Goal: Information Seeking & Learning: Learn about a topic

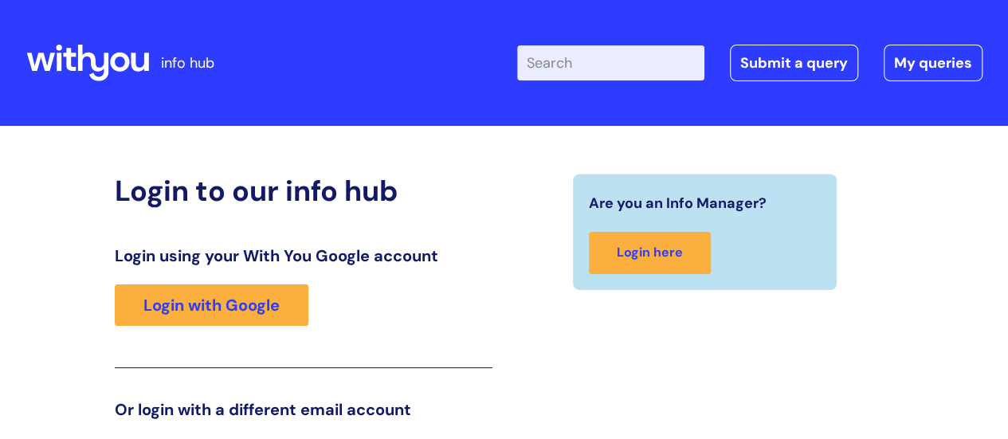
click at [586, 74] on input "Enter your search term here..." at bounding box center [610, 62] width 187 height 35
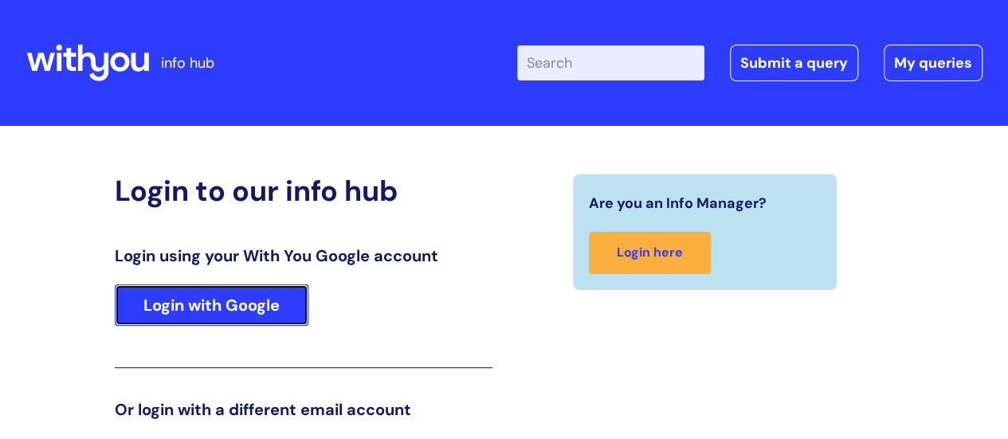
click at [202, 310] on link "Login with Google" at bounding box center [212, 304] width 194 height 41
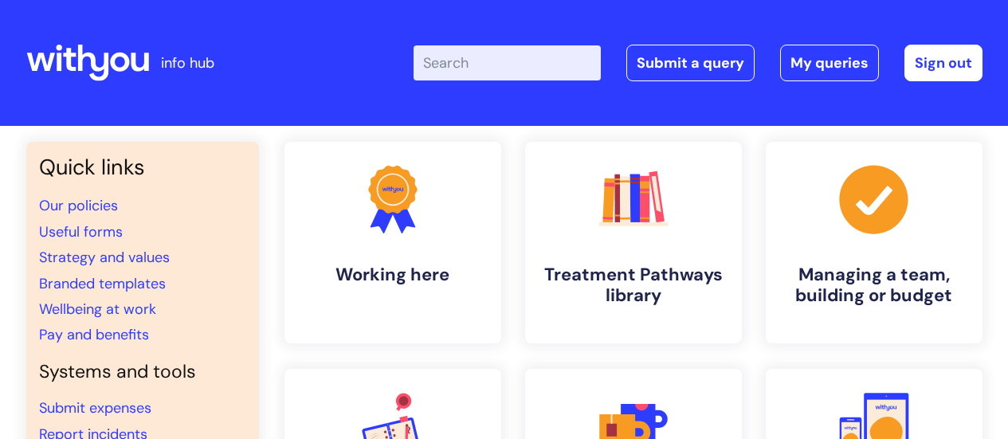
click at [828, 196] on link ".cls-1{fill:#a53144;stroke-width:0px;} Managing a team, building or budget" at bounding box center [874, 243] width 217 height 202
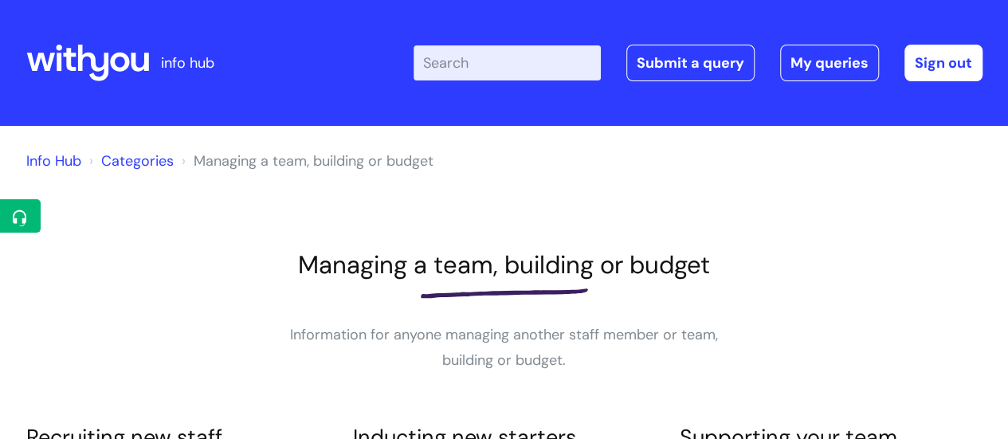
click at [68, 154] on link "Info Hub" at bounding box center [53, 160] width 55 height 19
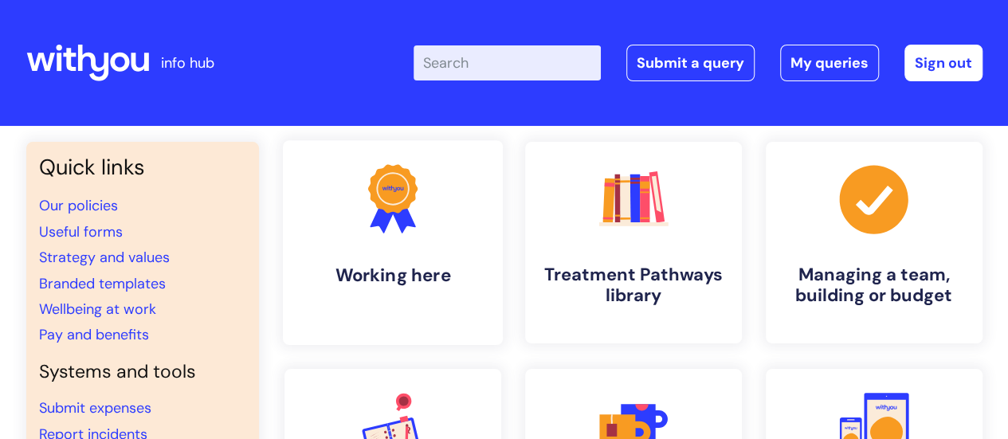
click at [381, 222] on icon at bounding box center [383, 216] width 26 height 34
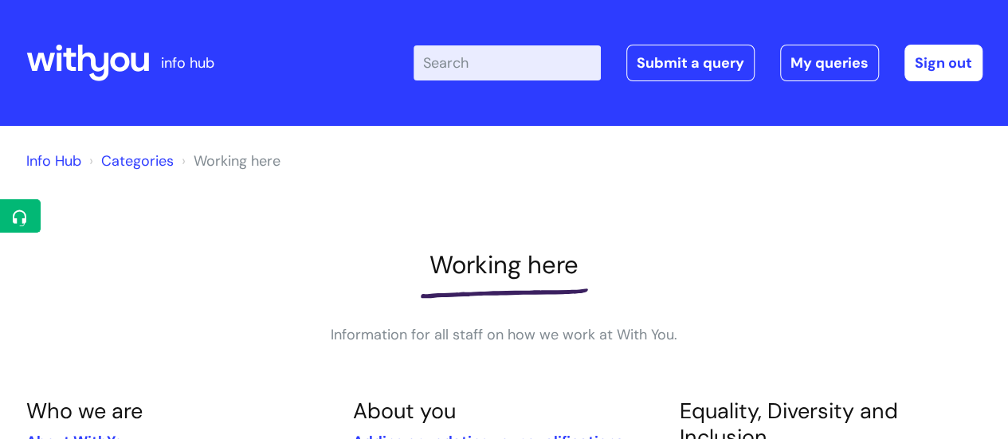
click at [460, 71] on input "Enter your search term here..." at bounding box center [506, 62] width 187 height 35
type input "working from home"
click button "Search" at bounding box center [0, 0] width 0 height 0
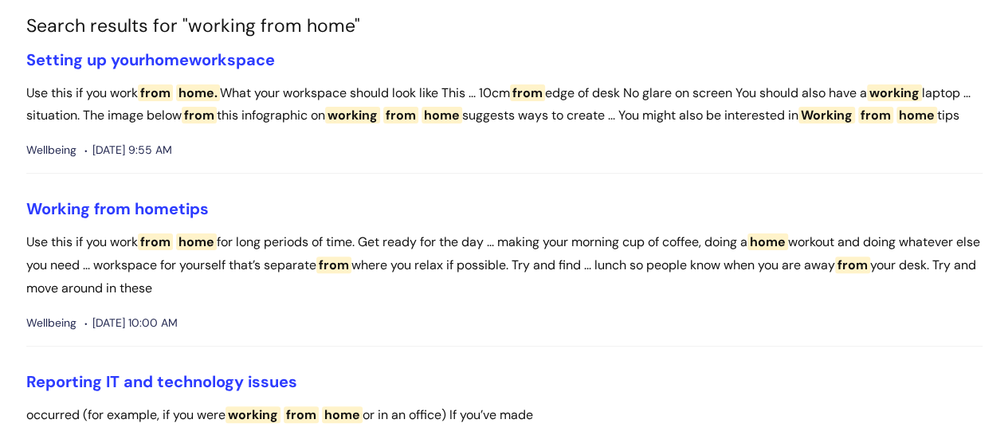
scroll to position [139, 0]
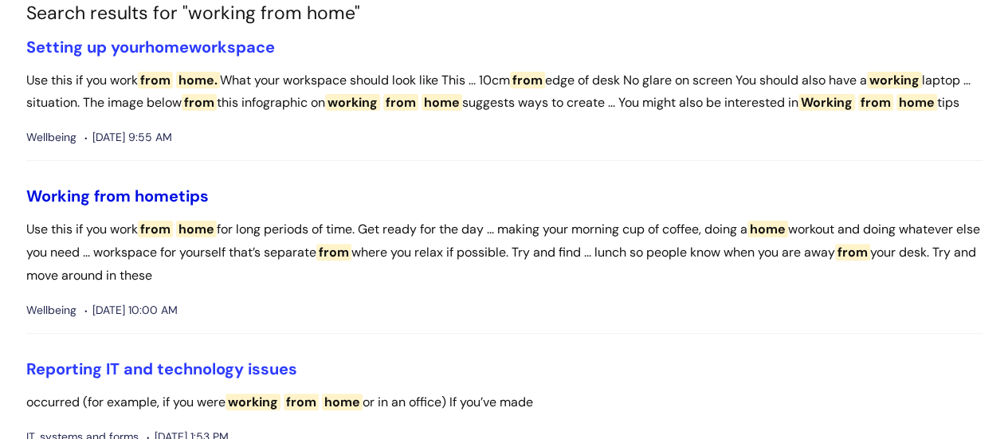
click at [53, 206] on span "Working" at bounding box center [58, 196] width 64 height 21
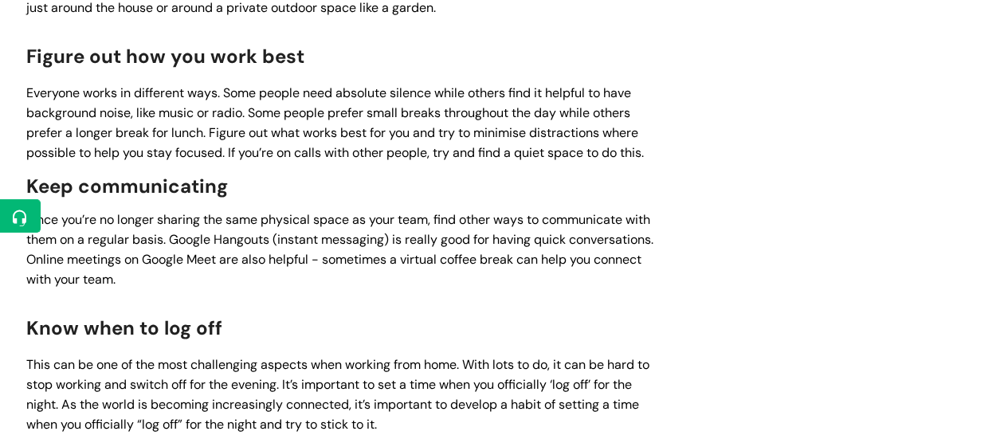
scroll to position [1152, 0]
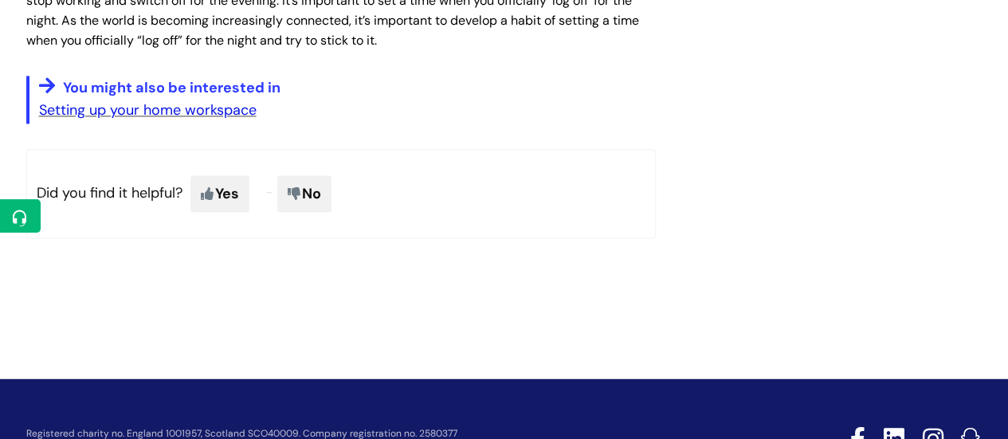
click at [190, 119] on link "Setting up your home workspace" at bounding box center [147, 109] width 217 height 19
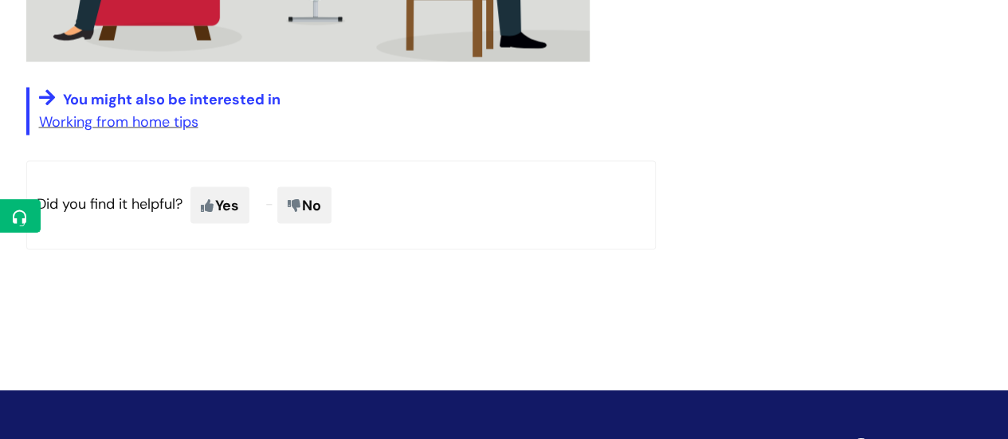
scroll to position [1635, 0]
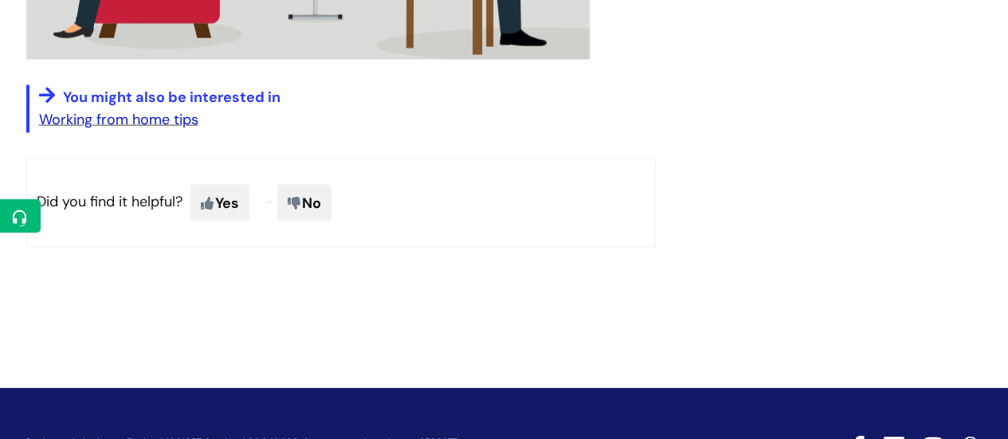
click at [125, 119] on link "Working from home tips" at bounding box center [118, 119] width 159 height 19
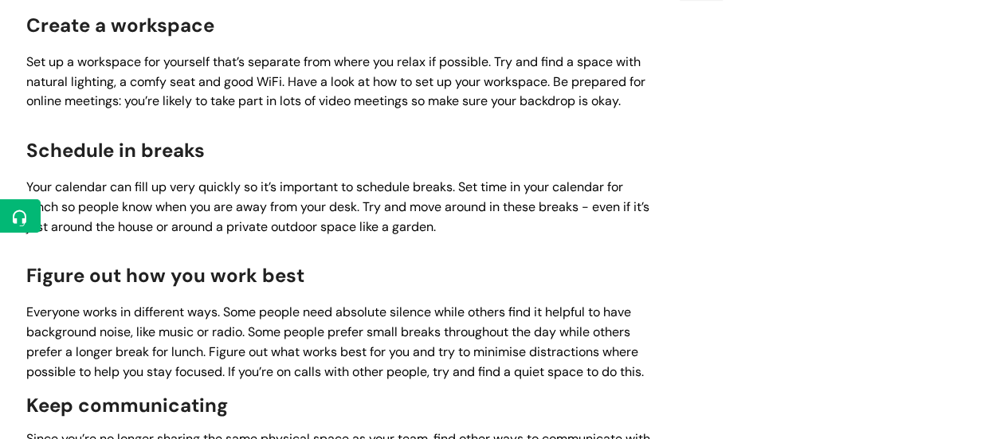
scroll to position [534, 0]
